Goal: Task Accomplishment & Management: Use online tool/utility

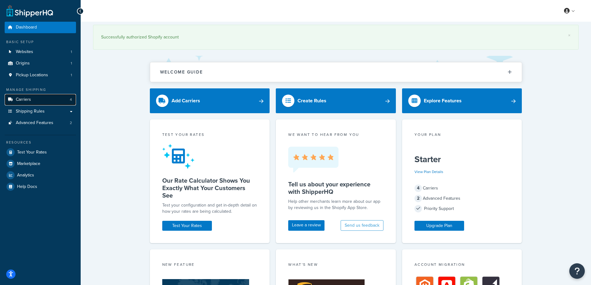
click at [44, 97] on link "Carriers 4" at bounding box center [40, 99] width 71 height 11
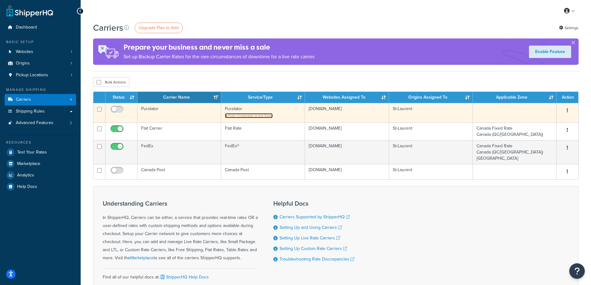
click at [237, 115] on span "Enter Credentials to Get Rates" at bounding box center [250, 115] width 44 height 5
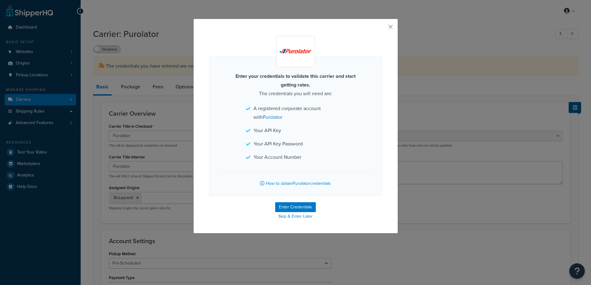
select select "purolator"
select select "PRE_SCHEDULED"
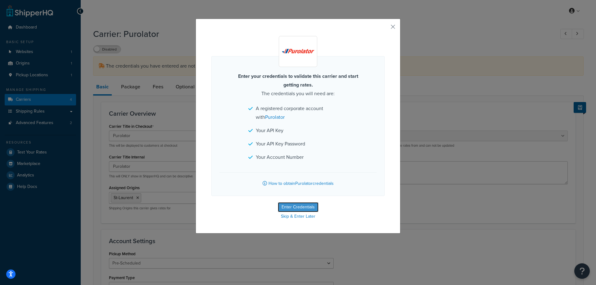
click at [289, 206] on button "Enter Credentials" at bounding box center [298, 207] width 41 height 10
select select "PRE_SCHEDULED"
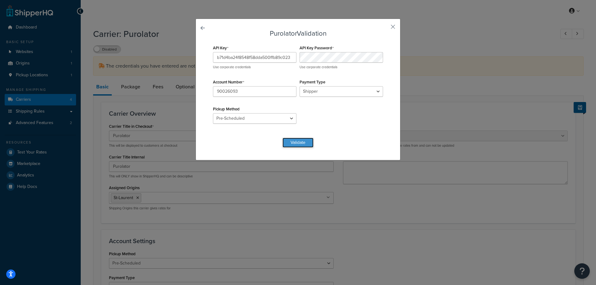
click at [296, 147] on button "Validate" at bounding box center [297, 143] width 31 height 10
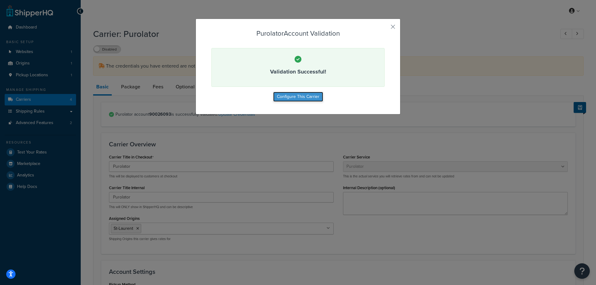
click at [296, 98] on button "Configure This Carrier" at bounding box center [298, 97] width 50 height 10
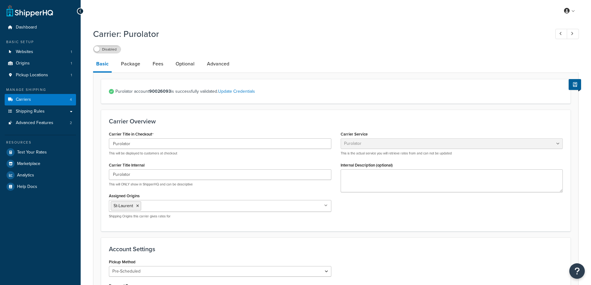
select select "purolator"
select select "PRE_SCHEDULED"
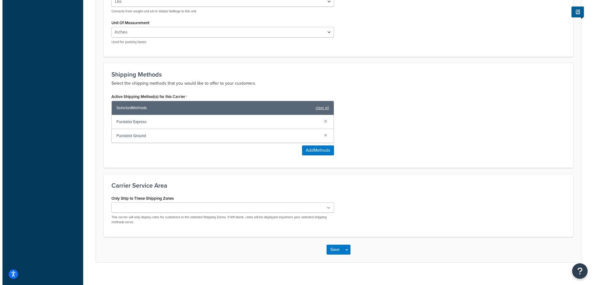
scroll to position [327, 0]
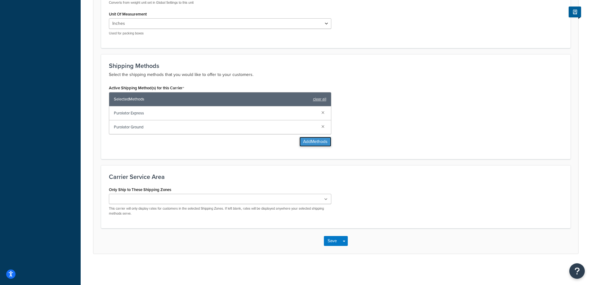
click at [317, 141] on button "Add Methods" at bounding box center [315, 142] width 32 height 10
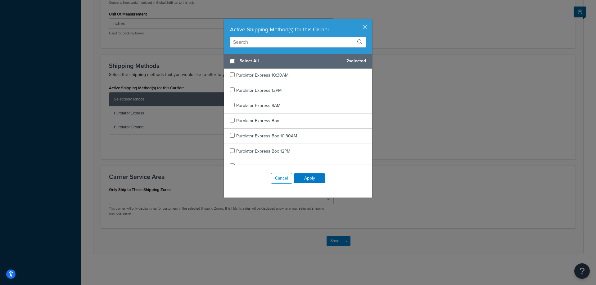
scroll to position [0, 0]
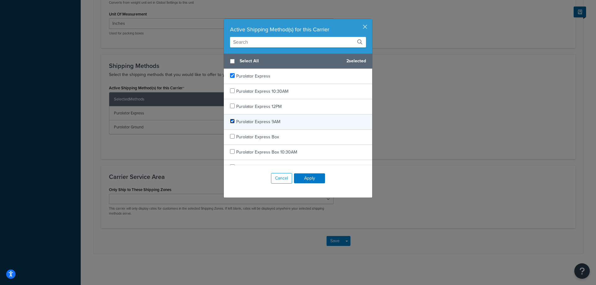
click at [230, 122] on input "checkbox" at bounding box center [232, 121] width 5 height 5
checkbox input "true"
click at [310, 180] on button "Apply" at bounding box center [309, 178] width 31 height 10
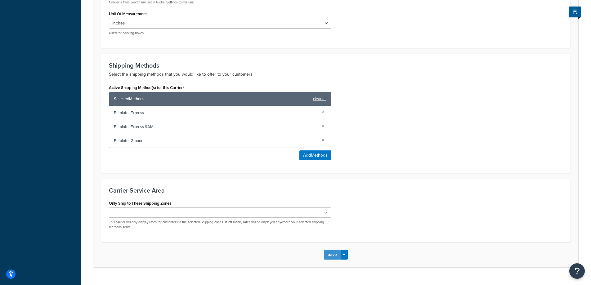
click at [328, 254] on button "Save" at bounding box center [332, 255] width 17 height 10
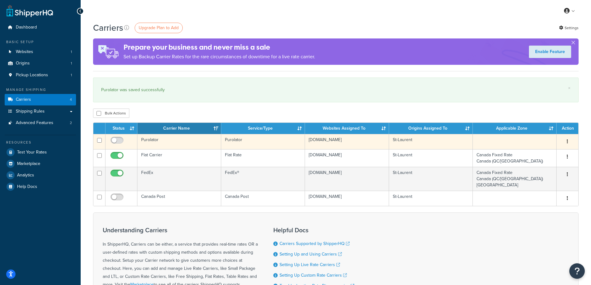
click at [171, 140] on td "Purolator" at bounding box center [179, 141] width 84 height 15
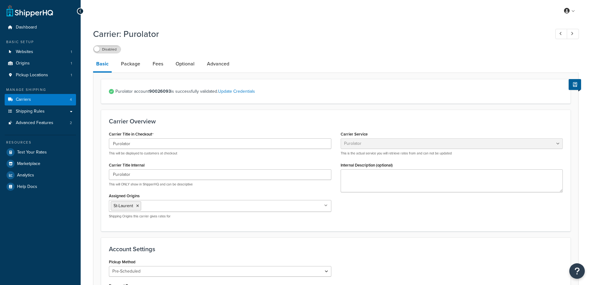
select select "purolator"
select select "PRE_SCHEDULED"
click at [27, 99] on span "Carriers" at bounding box center [23, 99] width 15 height 5
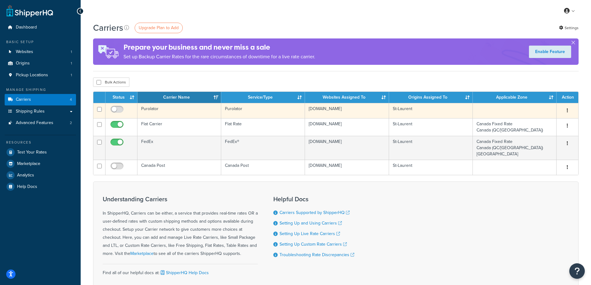
click at [154, 107] on td "Purolator" at bounding box center [179, 110] width 84 height 15
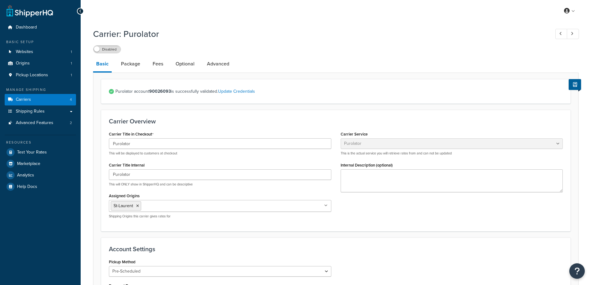
select select "purolator"
select select "PRE_SCHEDULED"
click at [221, 63] on link "Advanced" at bounding box center [218, 63] width 29 height 15
select select "false"
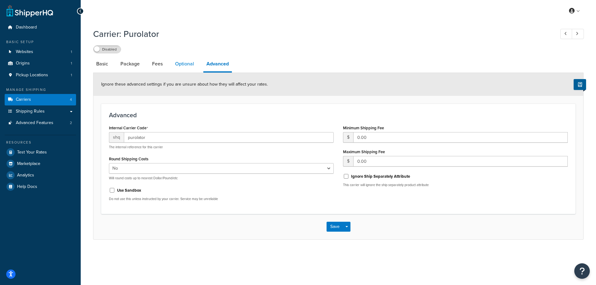
click at [184, 65] on link "Optional" at bounding box center [184, 63] width 25 height 15
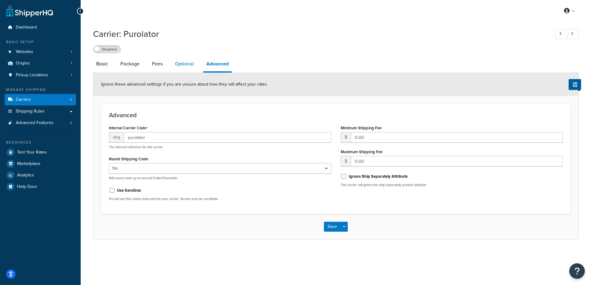
select select "business"
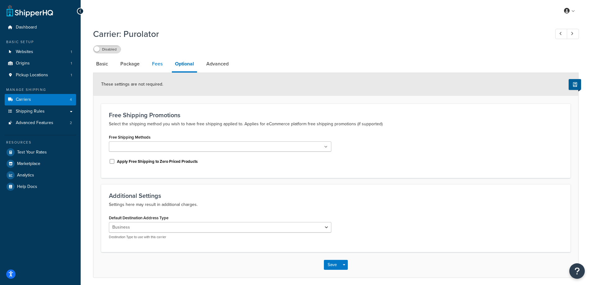
click at [160, 65] on link "Fees" at bounding box center [157, 63] width 17 height 15
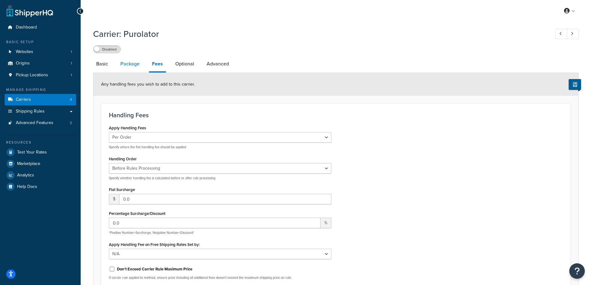
click at [136, 65] on link "Package" at bounding box center [129, 63] width 25 height 15
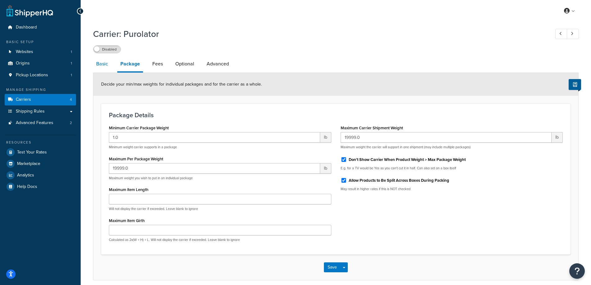
click at [108, 66] on link "Basic" at bounding box center [102, 63] width 18 height 15
select select "purolator"
select select "PRE_SCHEDULED"
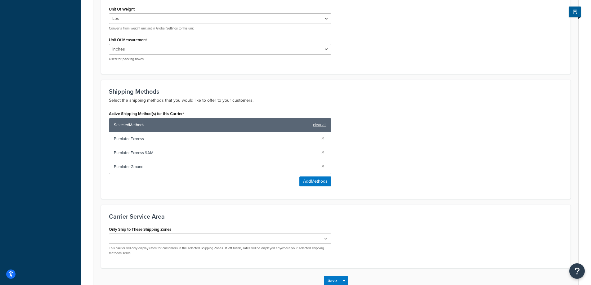
scroll to position [341, 0]
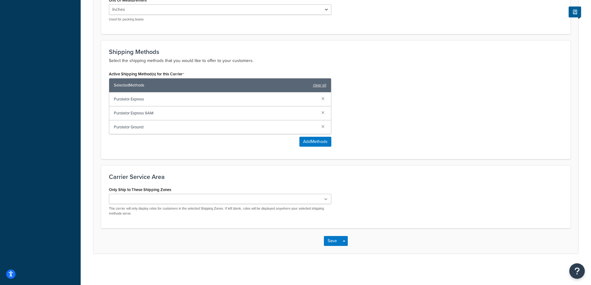
click at [195, 198] on ul at bounding box center [220, 199] width 222 height 10
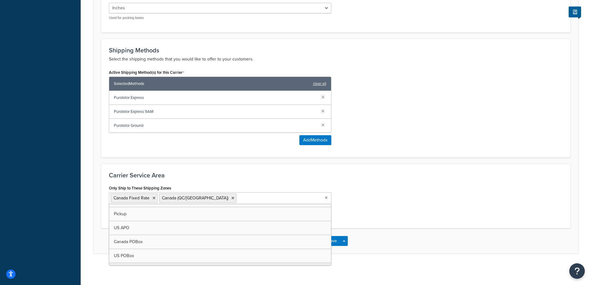
scroll to position [50, 0]
click at [360, 222] on div "Carrier Service Area Only Ship to These Shipping Zones Canada Fixed Rate Canada…" at bounding box center [335, 196] width 469 height 65
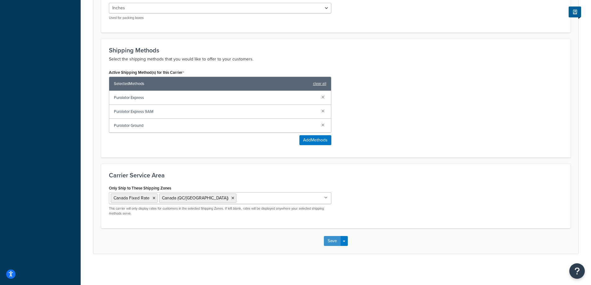
click at [335, 241] on button "Save" at bounding box center [332, 241] width 17 height 10
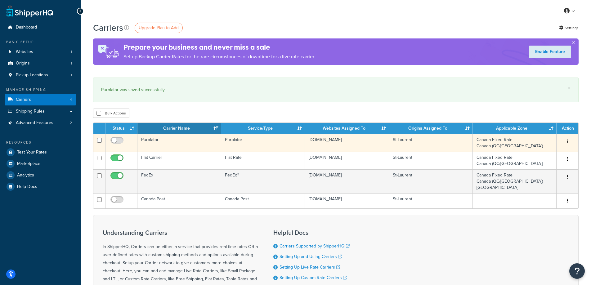
click at [248, 144] on td "Purolator" at bounding box center [263, 143] width 84 height 18
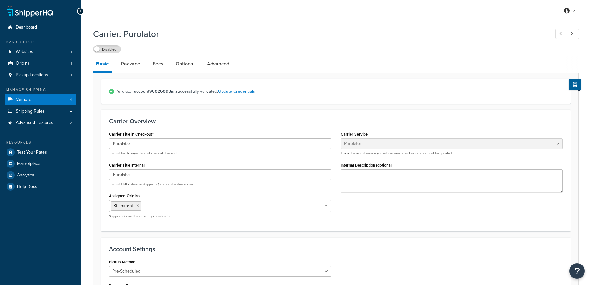
select select "purolator"
select select "PRE_SCHEDULED"
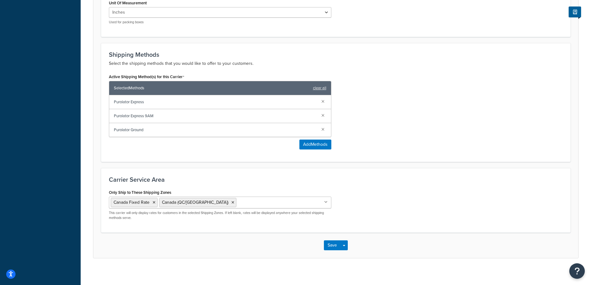
scroll to position [342, 0]
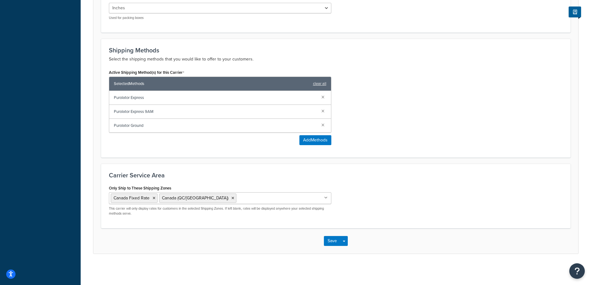
click at [238, 199] on input "Only Ship to These Shipping Zones" at bounding box center [265, 198] width 55 height 7
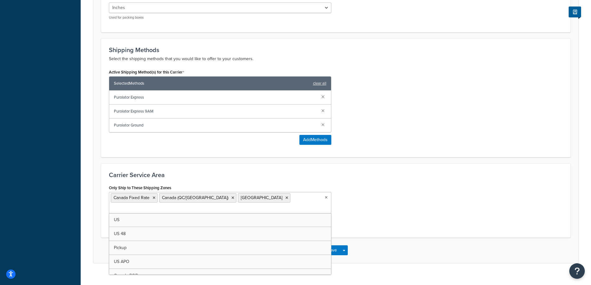
click at [357, 214] on div "Only Ship to These Shipping Zones [GEOGRAPHIC_DATA] Fixed Rate [GEOGRAPHIC_DATA…" at bounding box center [335, 206] width 463 height 47
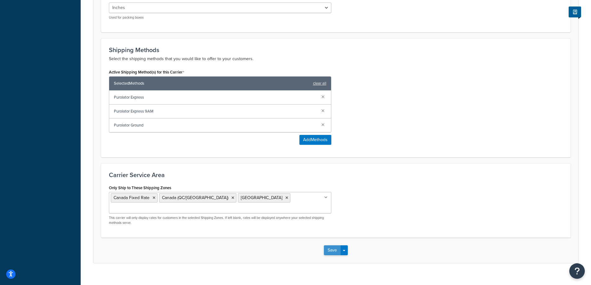
click at [334, 245] on button "Save" at bounding box center [332, 250] width 17 height 10
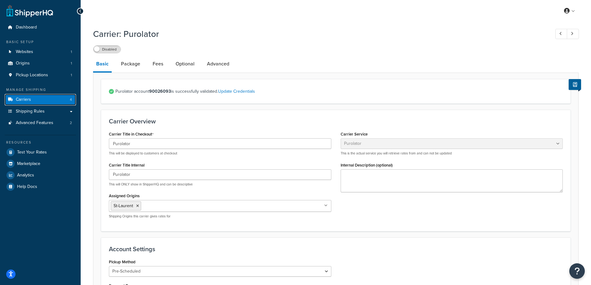
click at [32, 100] on link "Carriers 4" at bounding box center [40, 99] width 71 height 11
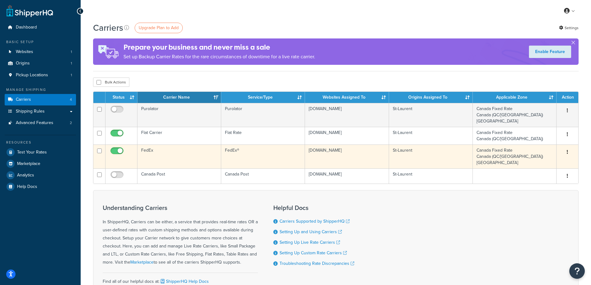
click at [154, 156] on td "FedEx" at bounding box center [179, 157] width 84 height 24
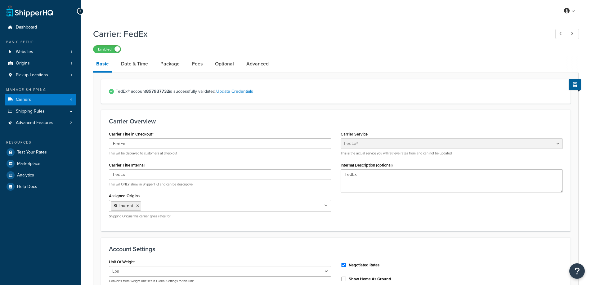
select select "fedEx"
select select "REGULAR_PICKUP"
select select "YOUR_PACKAGING"
click at [163, 61] on link "Package" at bounding box center [169, 63] width 25 height 15
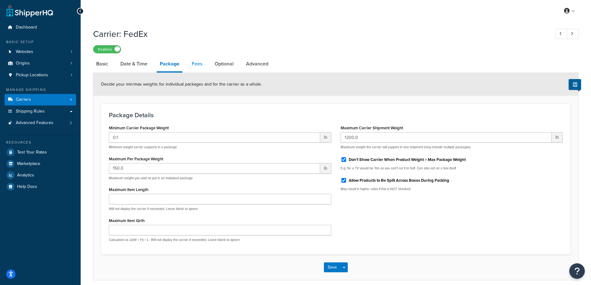
click at [191, 64] on link "Fees" at bounding box center [197, 63] width 17 height 15
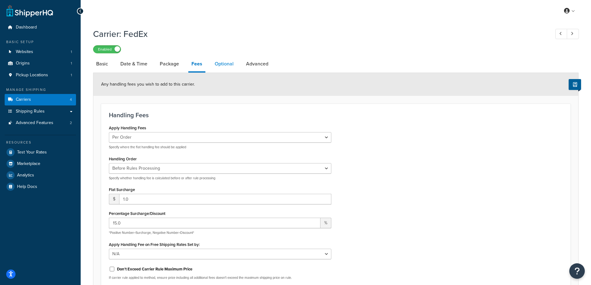
click at [218, 64] on link "Optional" at bounding box center [224, 63] width 25 height 15
select select "business"
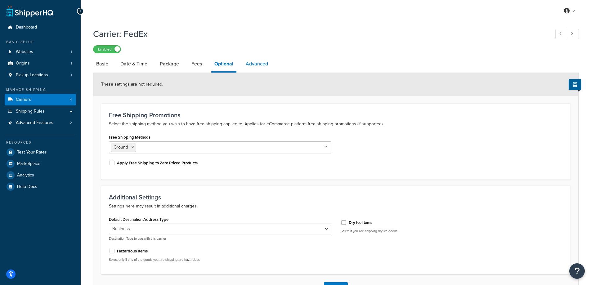
click at [251, 62] on link "Advanced" at bounding box center [257, 63] width 29 height 15
select select "false"
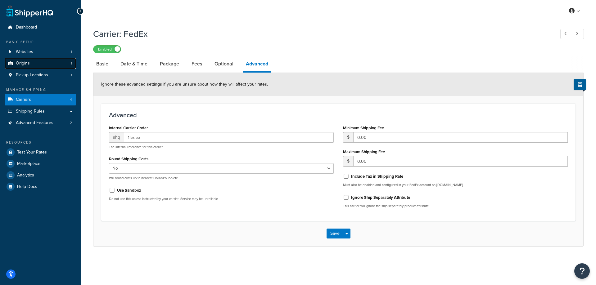
click at [36, 63] on link "Origins 1" at bounding box center [40, 63] width 71 height 11
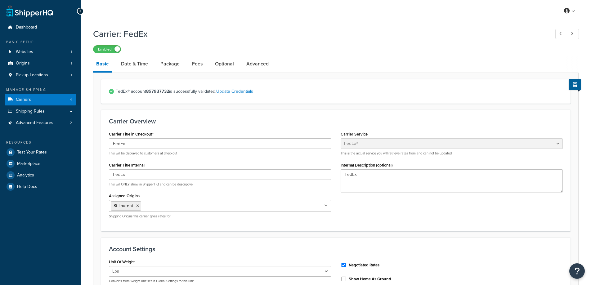
select select "fedEx"
select select "REGULAR_PICKUP"
select select "YOUR_PACKAGING"
click at [39, 96] on link "Carriers 4" at bounding box center [40, 99] width 71 height 11
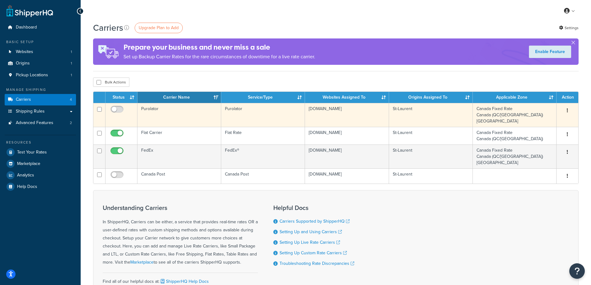
click at [156, 107] on td "Purolator" at bounding box center [179, 115] width 84 height 24
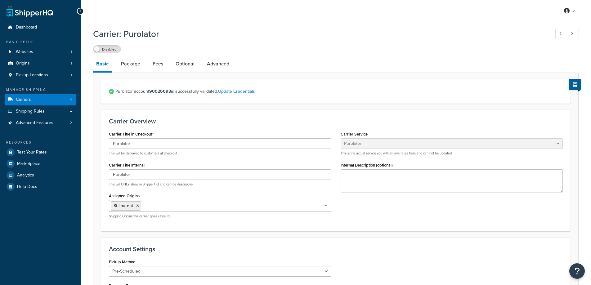
select select "purolator"
select select "PRE_SCHEDULED"
click at [122, 65] on link "Package" at bounding box center [130, 63] width 25 height 15
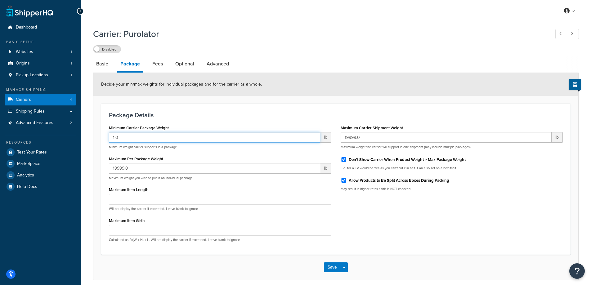
click at [128, 136] on input "1.0" at bounding box center [214, 137] width 211 height 11
type input ".0"
type input ".1"
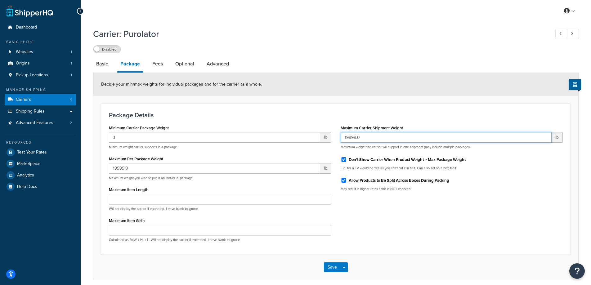
click at [348, 137] on input "19999.0" at bounding box center [446, 137] width 211 height 11
type input "1200"
click at [337, 114] on h3 "Package Details" at bounding box center [336, 115] width 454 height 7
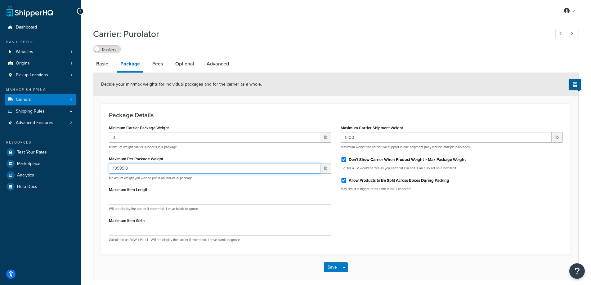
click at [141, 169] on input "19999.0" at bounding box center [214, 168] width 211 height 11
type input "150"
click at [159, 63] on link "Fees" at bounding box center [157, 63] width 17 height 15
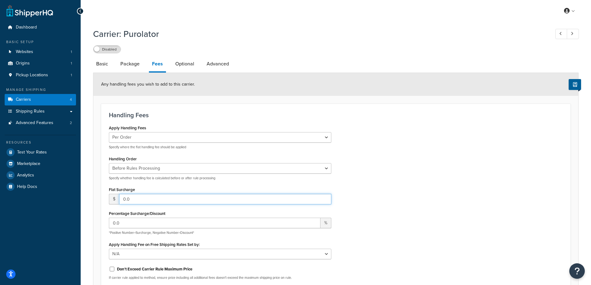
click at [136, 198] on input "0.0" at bounding box center [225, 199] width 212 height 11
type input "1"
click at [123, 224] on input "0.0" at bounding box center [215, 223] width 212 height 11
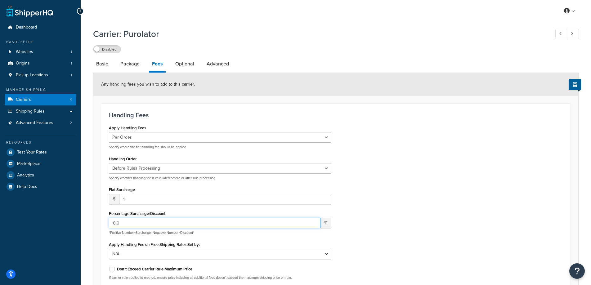
click at [123, 224] on input "0.0" at bounding box center [215, 223] width 212 height 11
type input "15"
click at [356, 207] on div "Apply Handling Fees Per Order Per Item Per Package Specify where the flat handl…" at bounding box center [335, 203] width 463 height 161
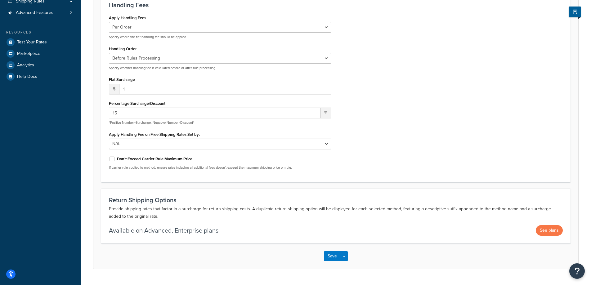
click at [374, 138] on div "Apply Handling Fees Per Order Per Item Per Package Specify where the flat handl…" at bounding box center [335, 93] width 463 height 161
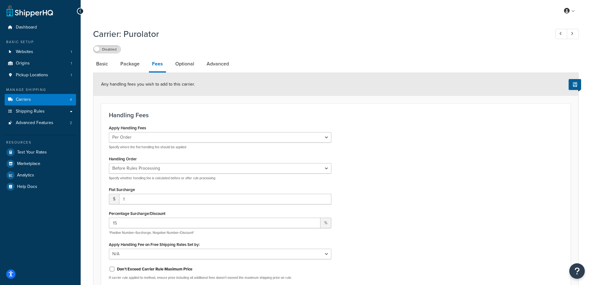
click at [168, 59] on li "Fees" at bounding box center [160, 64] width 23 height 16
click at [179, 64] on link "Optional" at bounding box center [184, 63] width 25 height 15
select select "business"
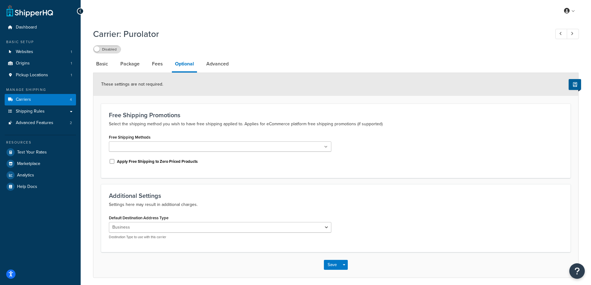
click at [227, 143] on ul at bounding box center [220, 146] width 222 height 10
click at [375, 140] on div "Free Shipping Methods Purolator Ground Purolator Express Purolator Express 9AM …" at bounding box center [335, 152] width 463 height 39
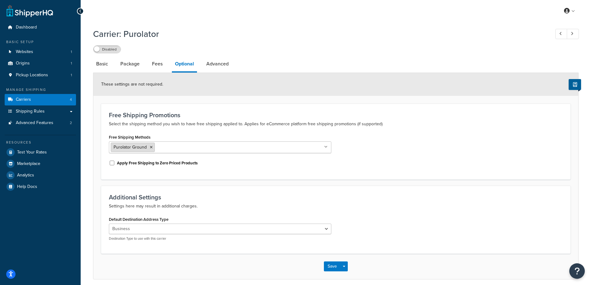
click at [152, 149] on icon at bounding box center [151, 148] width 3 height 4
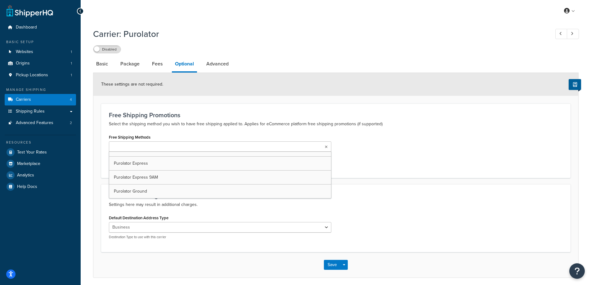
click at [374, 144] on div "Free Shipping Methods Purolator Express Purolator Express 9AM Purolator Ground …" at bounding box center [335, 152] width 463 height 38
click at [217, 68] on link "Advanced" at bounding box center [217, 63] width 29 height 15
select select "false"
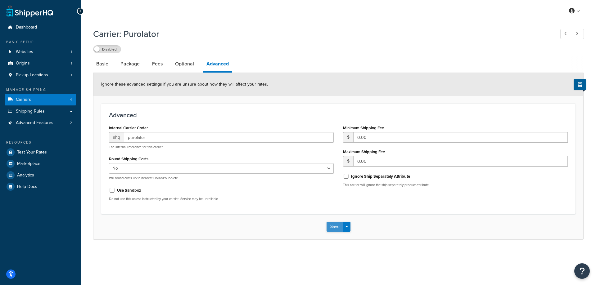
click at [340, 227] on button "Save" at bounding box center [334, 227] width 17 height 10
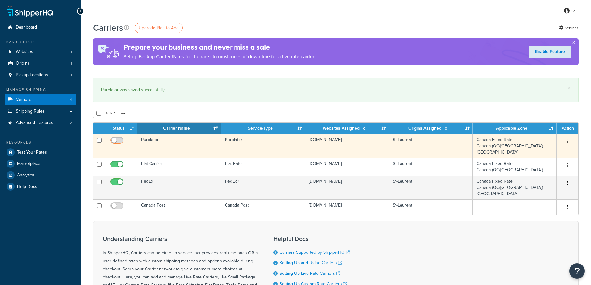
click at [120, 139] on input "checkbox" at bounding box center [117, 142] width 17 height 8
checkbox input "true"
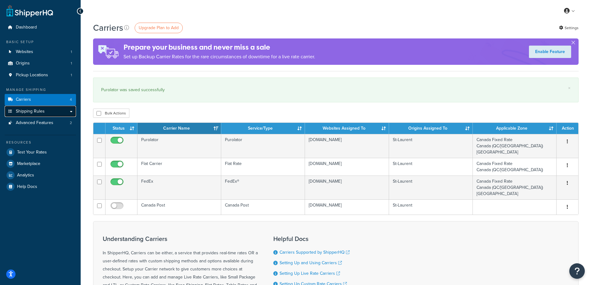
click at [32, 109] on span "Shipping Rules" at bounding box center [30, 111] width 29 height 5
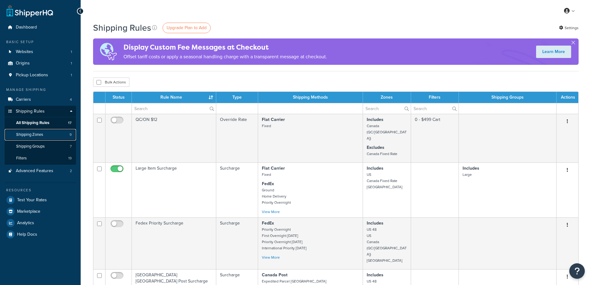
click at [29, 134] on span "Shipping Zones" at bounding box center [29, 134] width 27 height 5
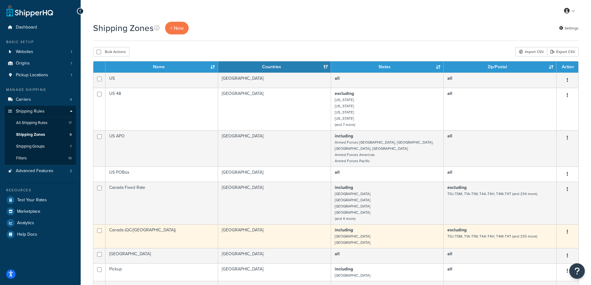
click at [186, 224] on td "Canada (QC/[GEOGRAPHIC_DATA])" at bounding box center [161, 236] width 113 height 24
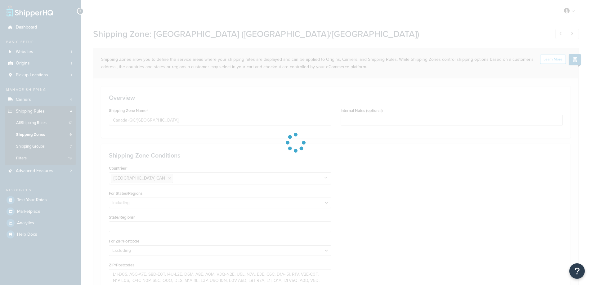
select select "including"
select select "excluding"
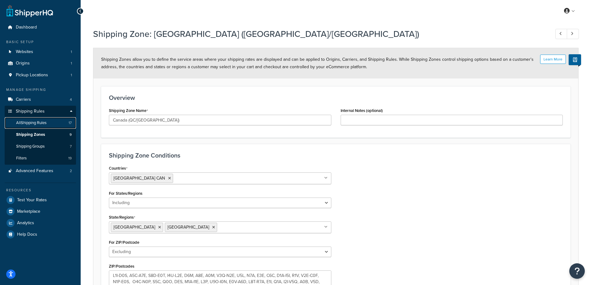
click at [30, 118] on link "All Shipping Rules 17" at bounding box center [40, 122] width 71 height 11
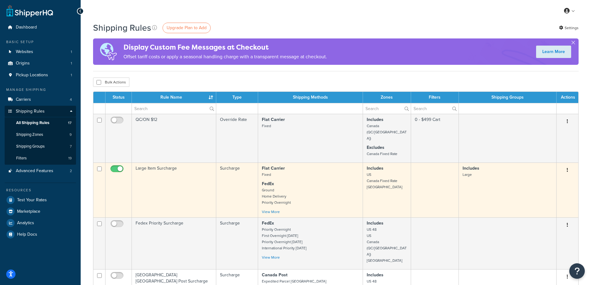
click at [567, 168] on icon "button" at bounding box center [567, 170] width 1 height 4
click at [536, 176] on link "Edit" at bounding box center [546, 182] width 49 height 13
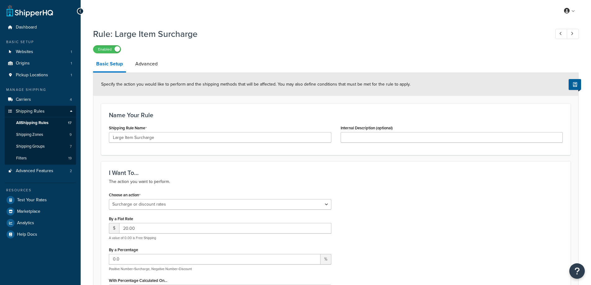
select select "SURCHARGE"
select select "ITEM"
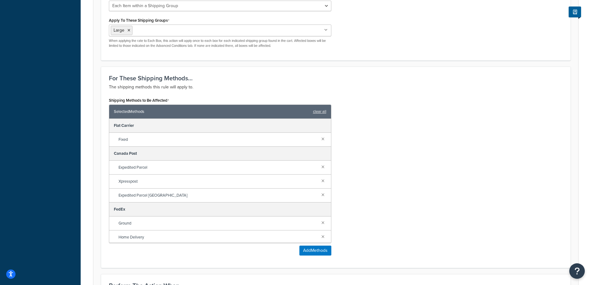
scroll to position [309, 0]
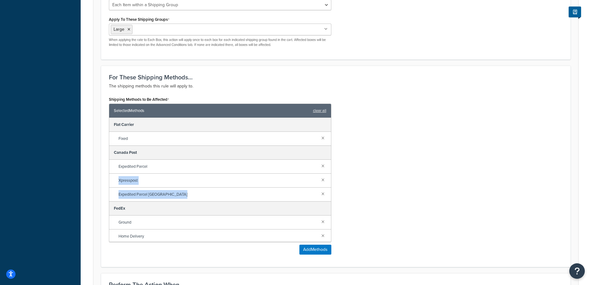
drag, startPoint x: 331, startPoint y: 172, endPoint x: 332, endPoint y: 190, distance: 18.3
click at [332, 190] on div "Shipping Methods to Be Affected Selected Methods clear all Flat Carrier Fixed C…" at bounding box center [220, 177] width 232 height 164
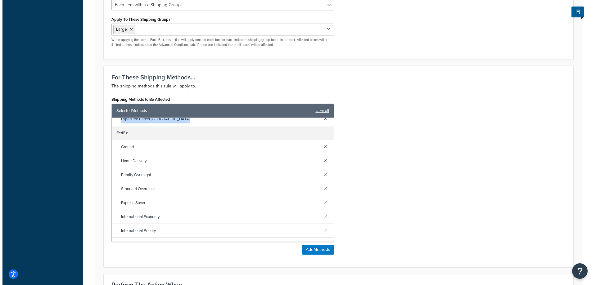
scroll to position [85, 0]
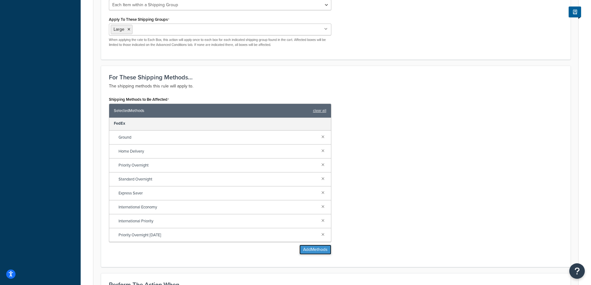
click at [324, 253] on button "Add Methods" at bounding box center [315, 250] width 32 height 10
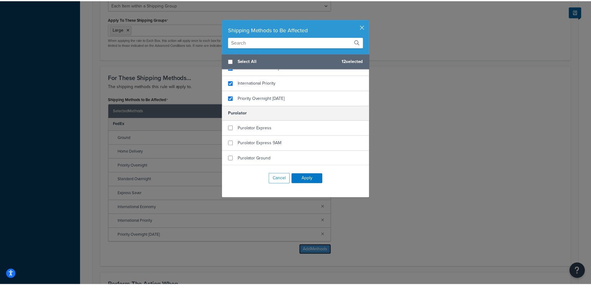
scroll to position [189, 0]
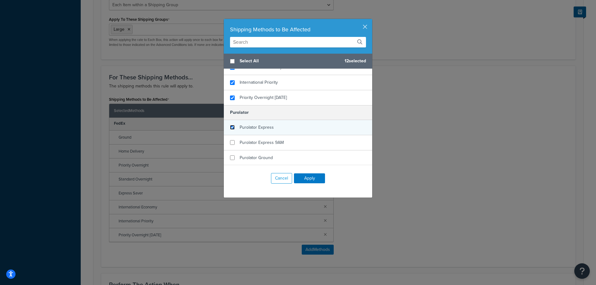
click at [232, 128] on input "checkbox" at bounding box center [232, 127] width 5 height 5
checkbox input "true"
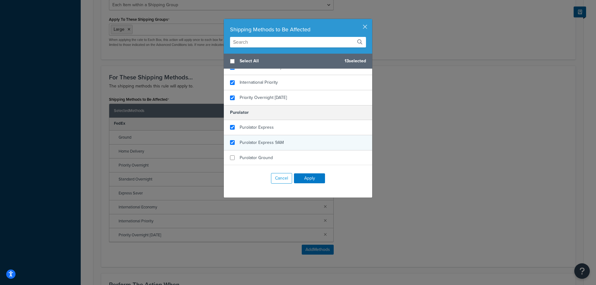
checkbox input "true"
drag, startPoint x: 233, startPoint y: 138, endPoint x: 233, endPoint y: 145, distance: 6.8
click at [233, 139] on div "Purolator Express 9AM" at bounding box center [298, 142] width 148 height 15
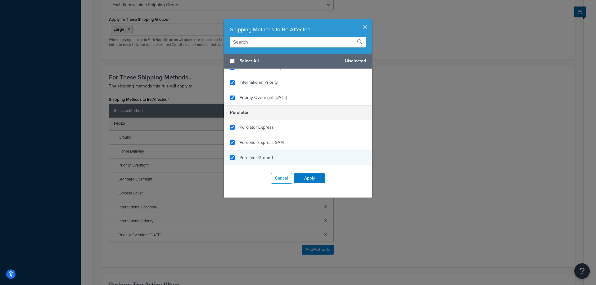
checkbox input "true"
click at [229, 160] on div "Purolator Ground" at bounding box center [298, 157] width 148 height 15
click at [297, 182] on button "Apply" at bounding box center [309, 178] width 31 height 10
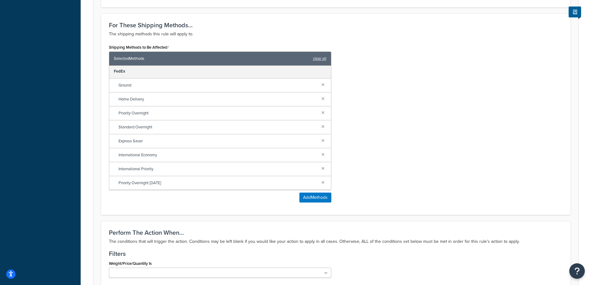
scroll to position [554, 0]
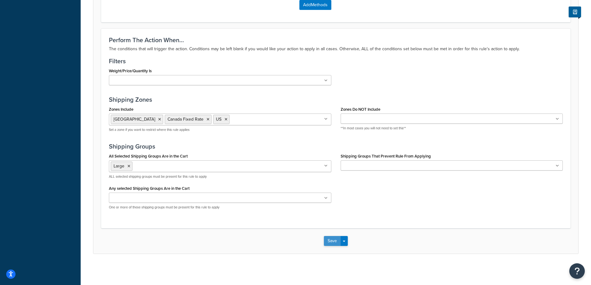
click at [332, 241] on button "Save" at bounding box center [332, 241] width 17 height 10
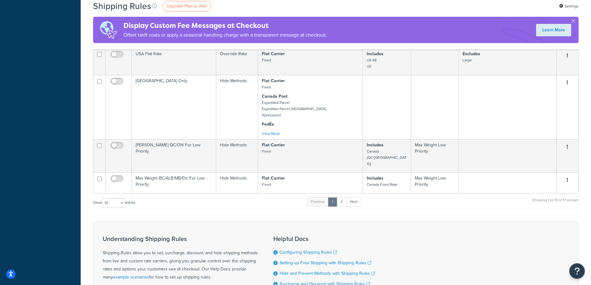
scroll to position [406, 0]
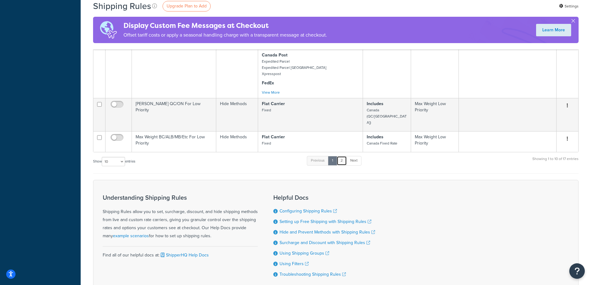
click at [343, 156] on link "2" at bounding box center [342, 160] width 10 height 9
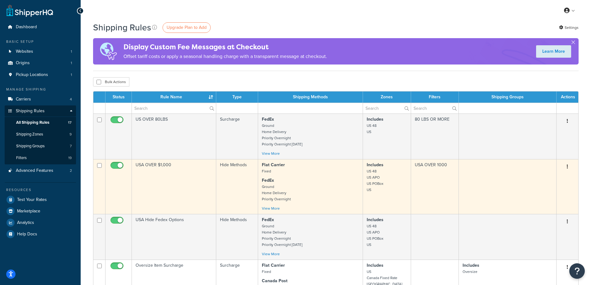
scroll to position [0, 0]
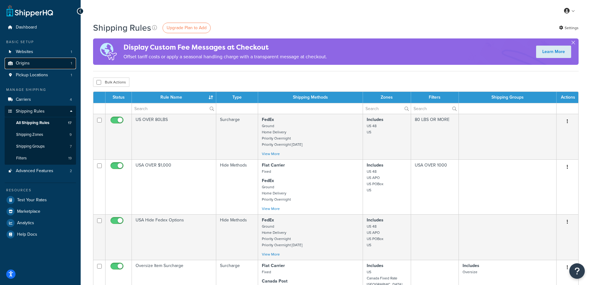
click at [37, 65] on link "Origins 1" at bounding box center [40, 63] width 71 height 11
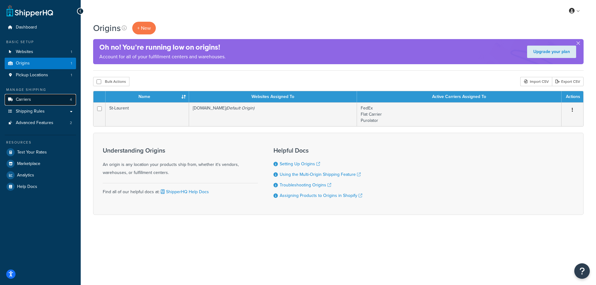
click at [36, 98] on link "Carriers 4" at bounding box center [40, 99] width 71 height 11
click at [23, 99] on span "Carriers" at bounding box center [23, 99] width 15 height 5
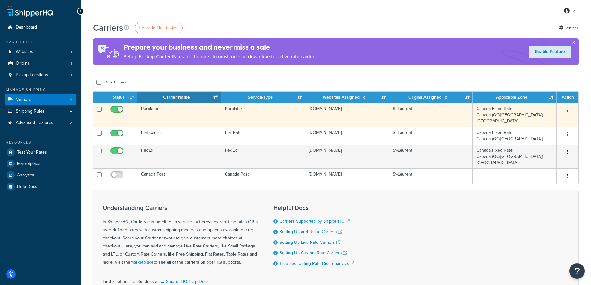
click at [165, 110] on td "Purolator" at bounding box center [179, 115] width 84 height 24
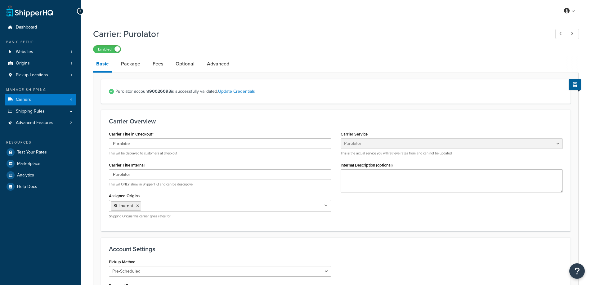
select select "purolator"
select select "PRE_SCHEDULED"
click at [17, 151] on link "Test Your Rates" at bounding box center [40, 152] width 71 height 11
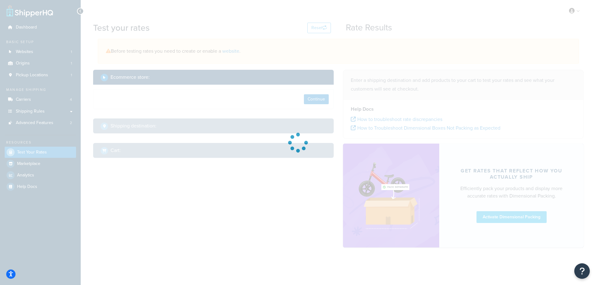
select select "[GEOGRAPHIC_DATA]"
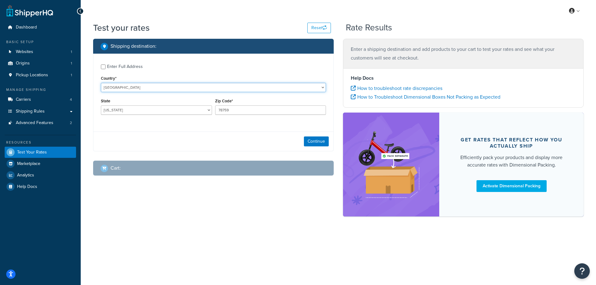
click at [112, 87] on select "[GEOGRAPHIC_DATA] [GEOGRAPHIC_DATA] [GEOGRAPHIC_DATA] [GEOGRAPHIC_DATA] [GEOGRA…" at bounding box center [213, 87] width 225 height 9
select select "CA"
click at [101, 83] on select "[GEOGRAPHIC_DATA] [GEOGRAPHIC_DATA] [GEOGRAPHIC_DATA] [GEOGRAPHIC_DATA] [GEOGRA…" at bounding box center [213, 87] width 225 height 9
click at [139, 110] on select "[GEOGRAPHIC_DATA] [GEOGRAPHIC_DATA] [GEOGRAPHIC_DATA] [GEOGRAPHIC_DATA] [GEOGRA…" at bounding box center [156, 109] width 111 height 9
select select "QC"
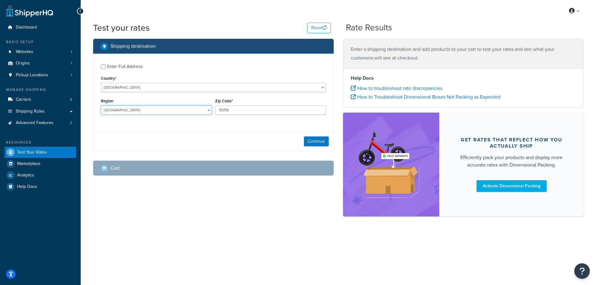
click at [101, 105] on select "[GEOGRAPHIC_DATA] [GEOGRAPHIC_DATA] [GEOGRAPHIC_DATA] [GEOGRAPHIC_DATA] [GEOGRA…" at bounding box center [156, 109] width 111 height 9
click at [225, 109] on input "78759" at bounding box center [270, 109] width 111 height 9
click at [226, 109] on input "78759" at bounding box center [270, 109] width 111 height 9
type input "9"
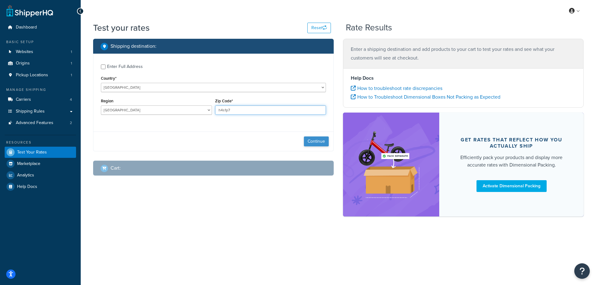
type input "h4s1p7"
click at [320, 141] on button "Continue" at bounding box center [316, 142] width 25 height 10
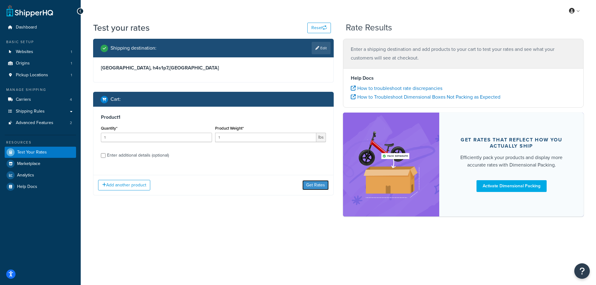
click at [308, 183] on button "Get Rates" at bounding box center [315, 185] width 26 height 10
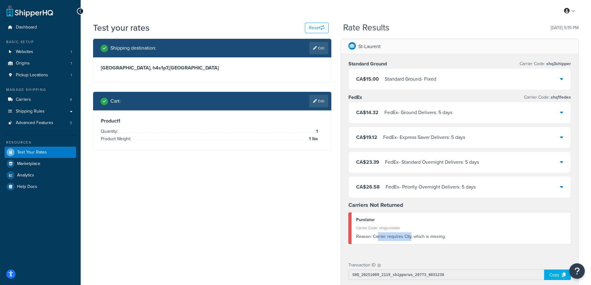
drag, startPoint x: 377, startPoint y: 237, endPoint x: 410, endPoint y: 240, distance: 33.0
click at [410, 240] on div "Reason: Carrier requires City, which is missing." at bounding box center [461, 236] width 210 height 9
click at [408, 236] on div "Reason: Carrier requires City, which is missing." at bounding box center [461, 236] width 210 height 9
